Goal: Check status: Check status

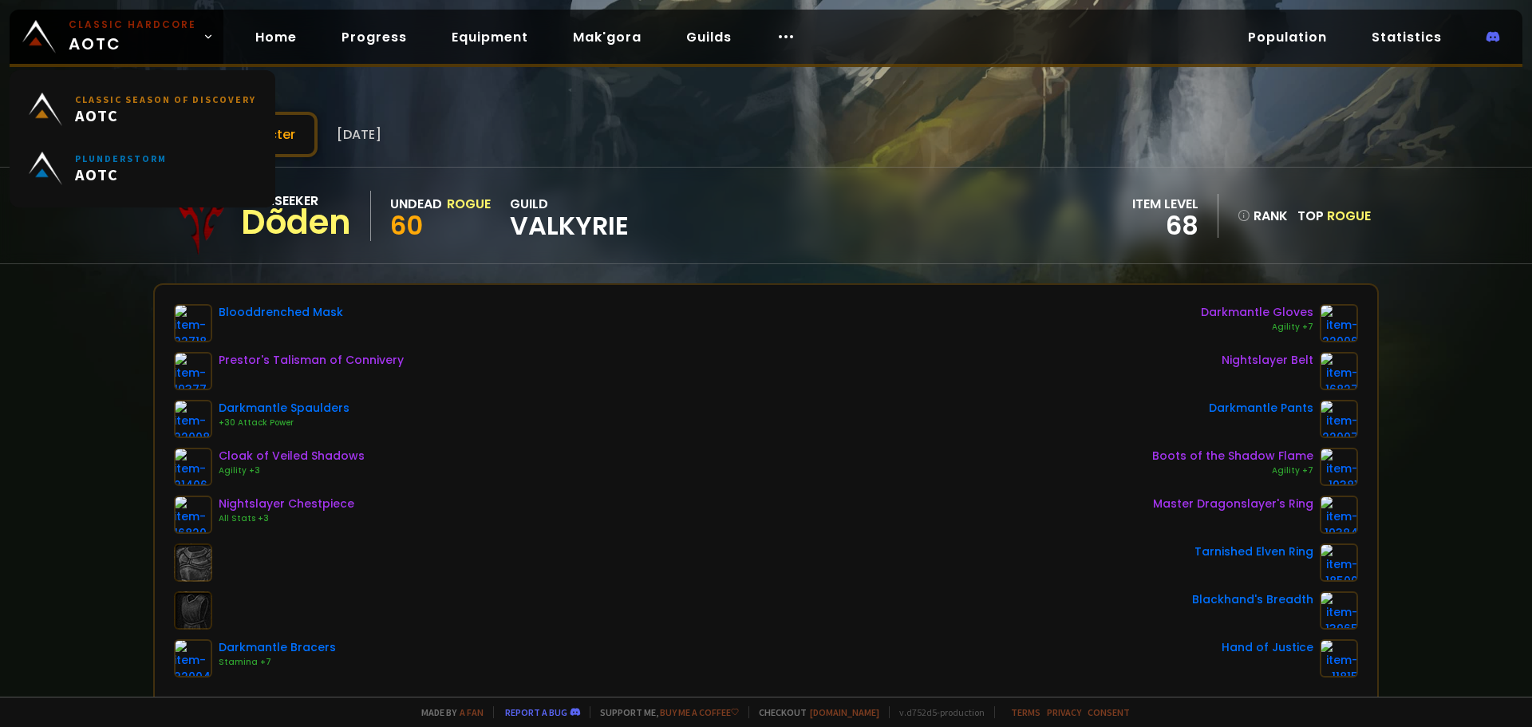
click at [140, 0] on div "Scan character [DATE] Soulseeker Dõden Undead Rogue 60 guild Valkyrie item leve…" at bounding box center [766, 348] width 1532 height 697
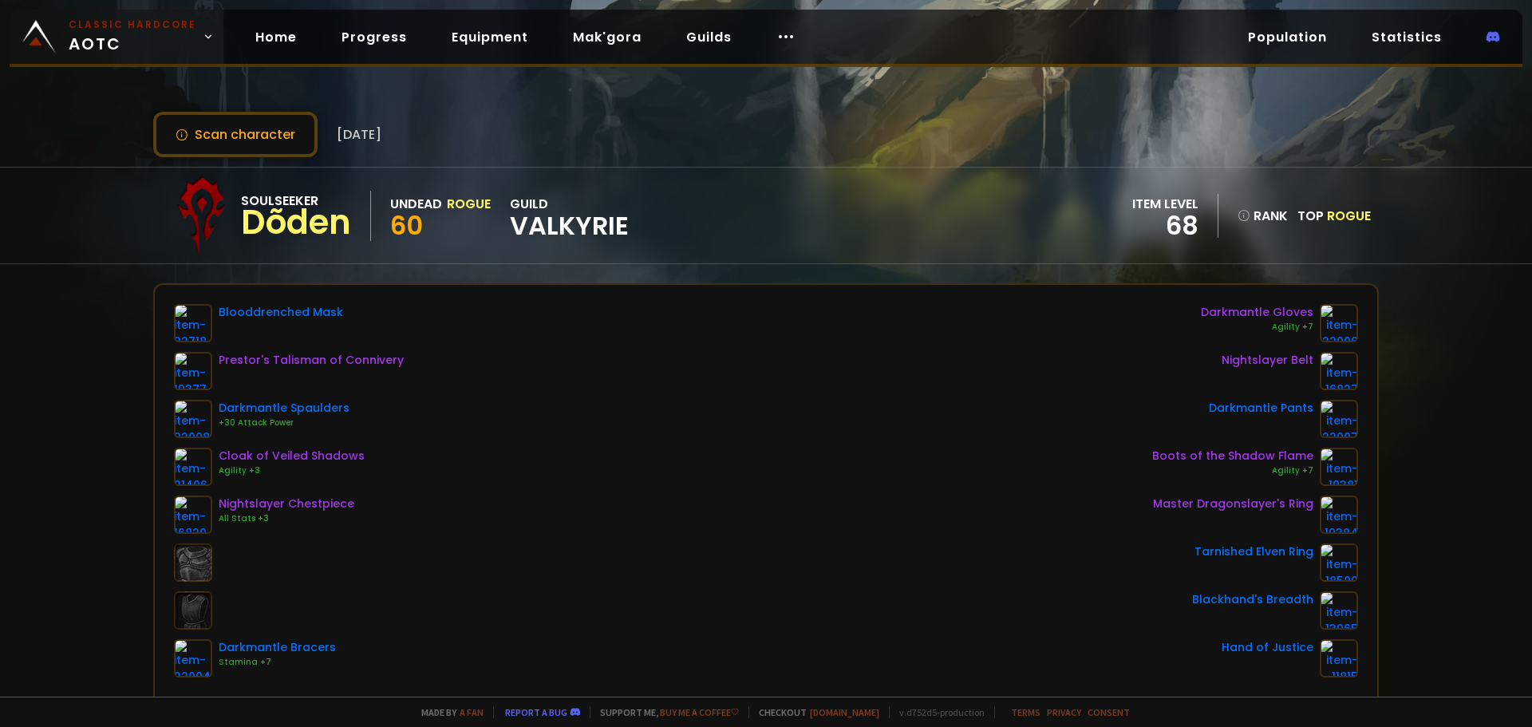
click at [131, 14] on link "Classic Hardcore AOTC" at bounding box center [117, 37] width 214 height 54
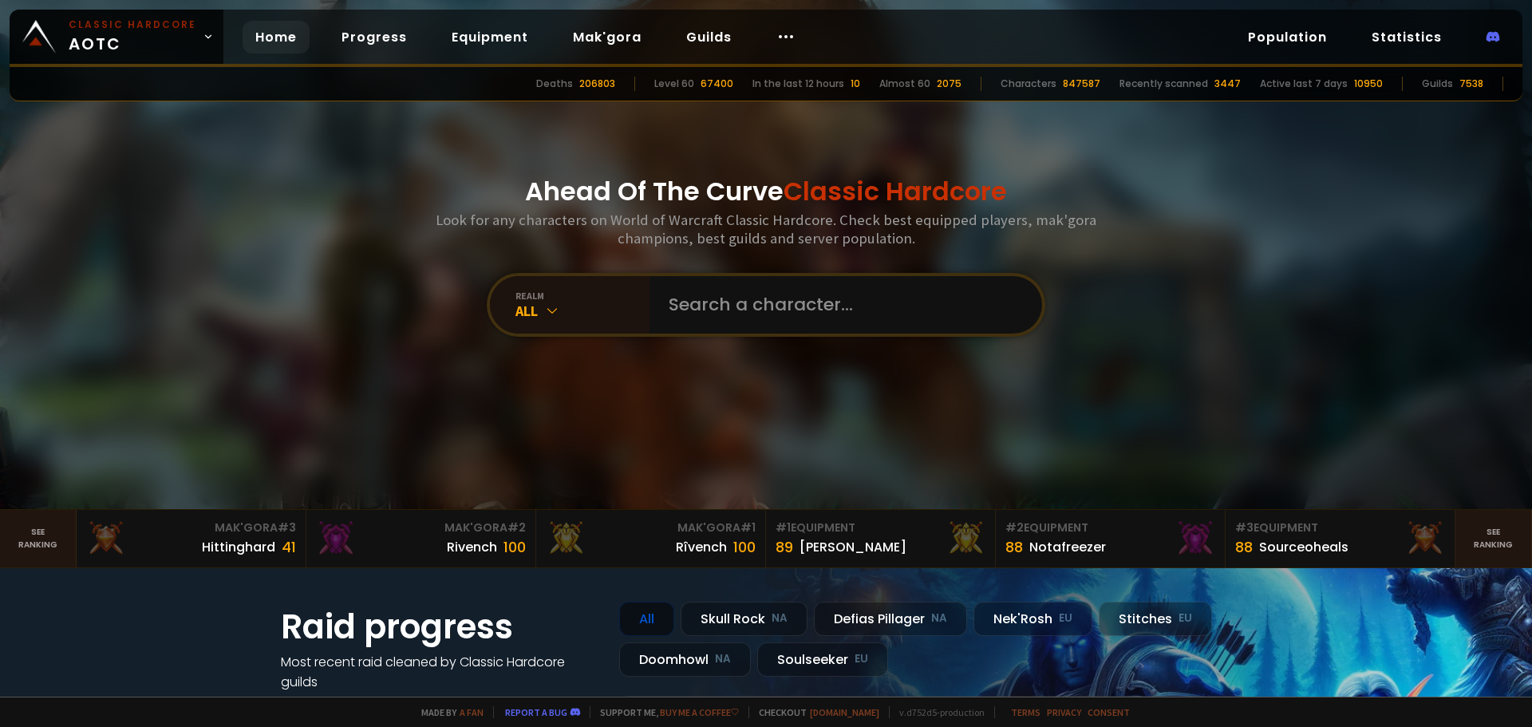
click at [729, 342] on div "Ahead Of The Curve Classic Hardcore Look for any characters on World of Warcraf…" at bounding box center [767, 254] width 962 height 509
click at [733, 301] on input "text" at bounding box center [841, 304] width 364 height 57
type input "gruttepierr"
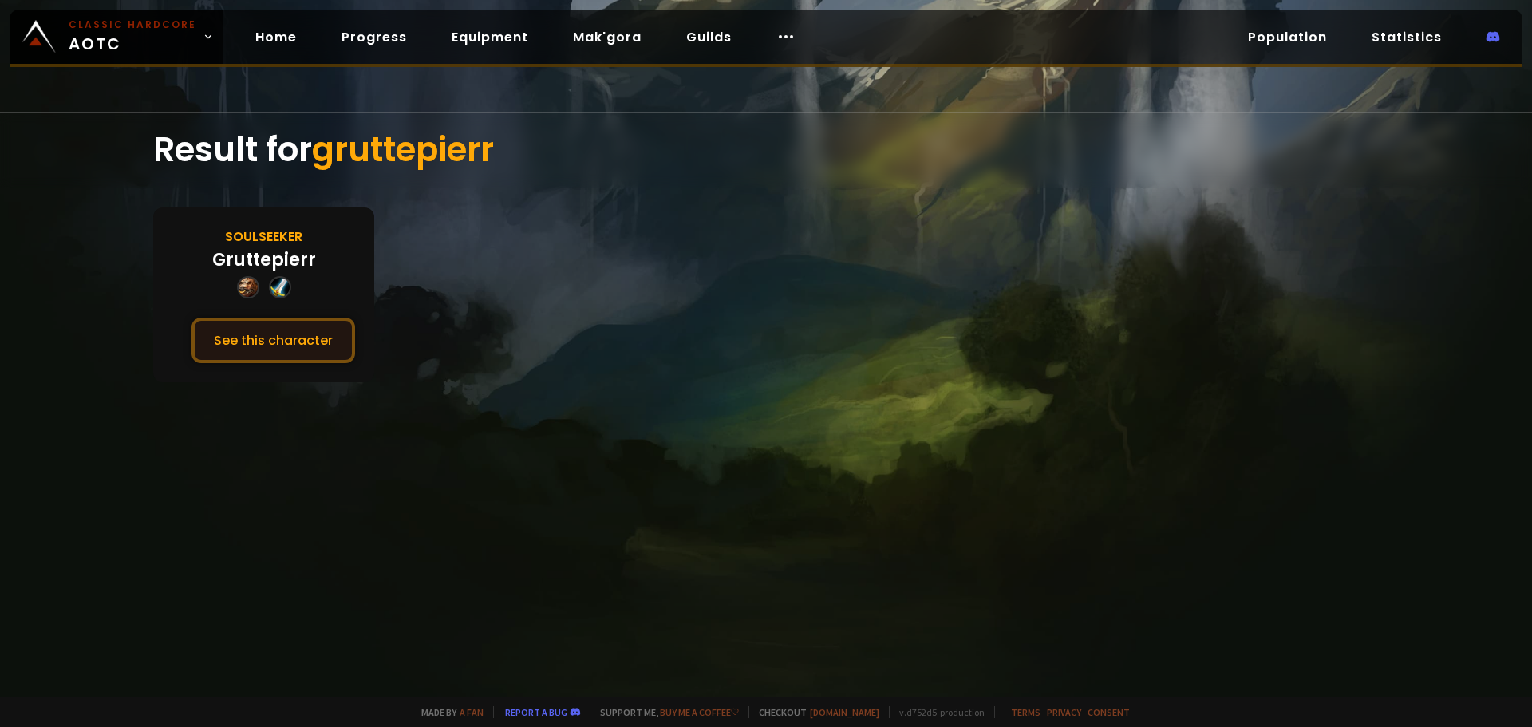
click at [285, 326] on button "See this character" at bounding box center [274, 340] width 164 height 45
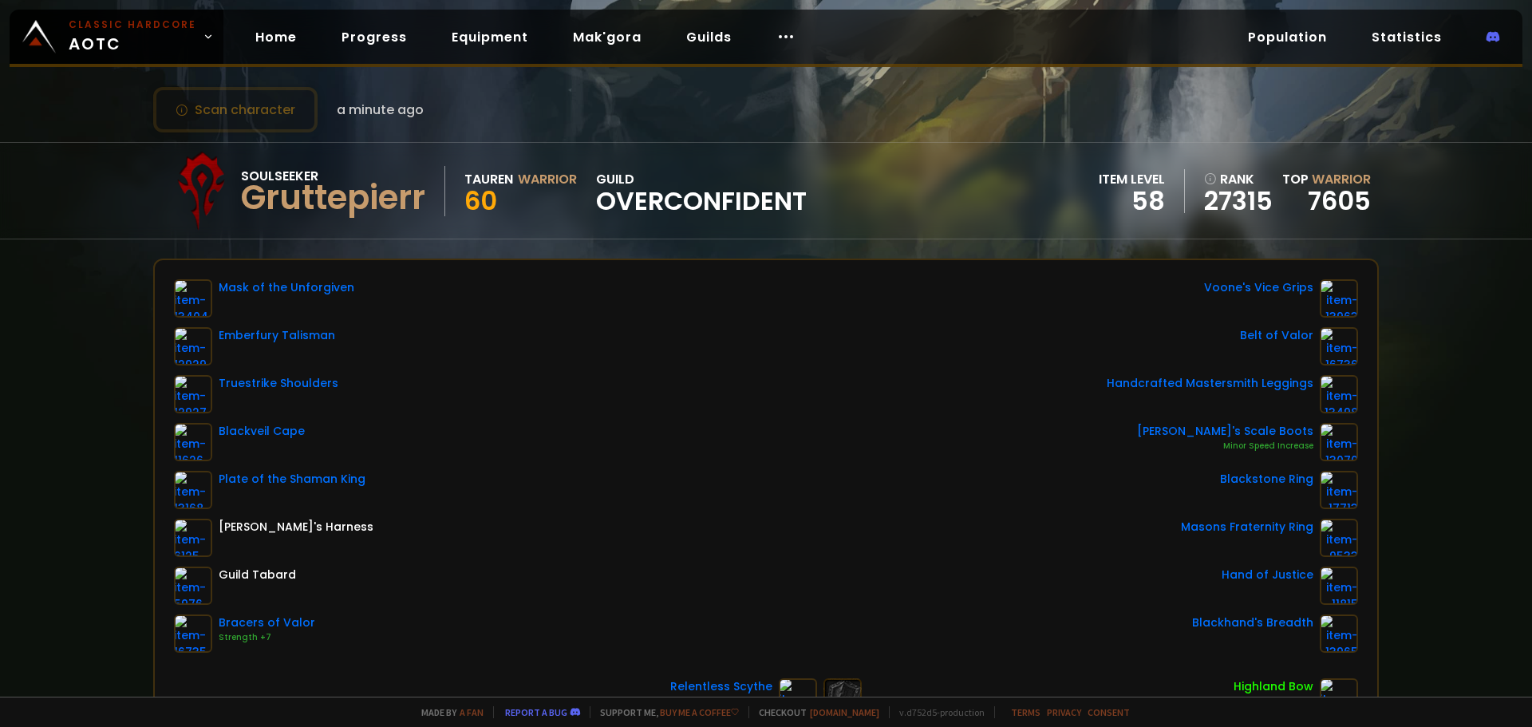
scroll to position [80, 0]
